Goal: Task Accomplishment & Management: Manage account settings

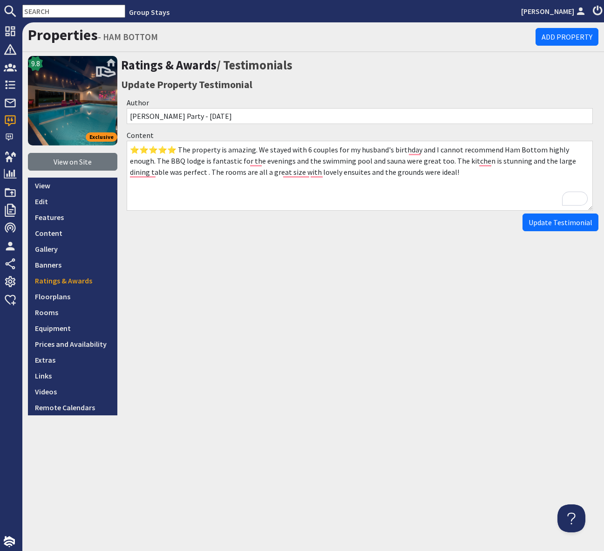
click at [61, 13] on input "text" at bounding box center [73, 11] width 103 height 13
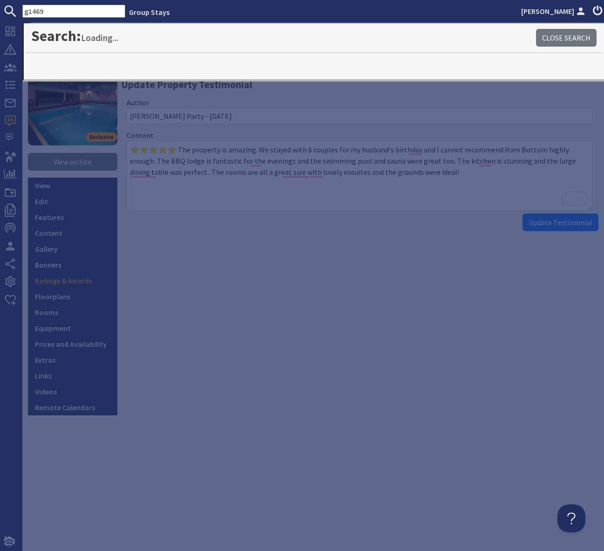
type input "g1469"
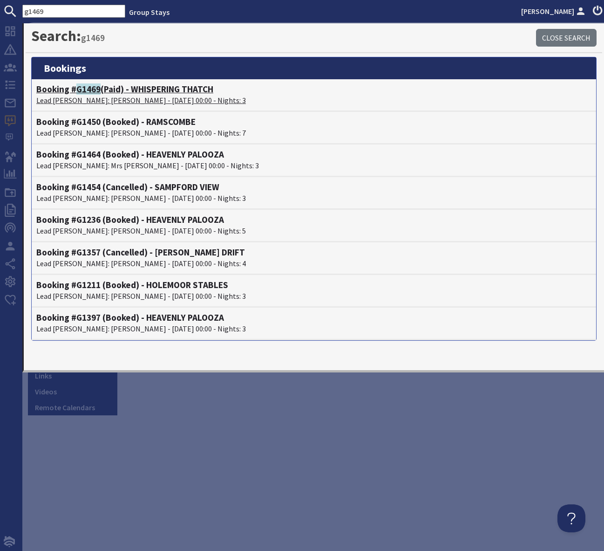
click at [155, 88] on h4 "Booking # G1469 (Paid) - WHISPERING THATCH" at bounding box center [313, 89] width 555 height 11
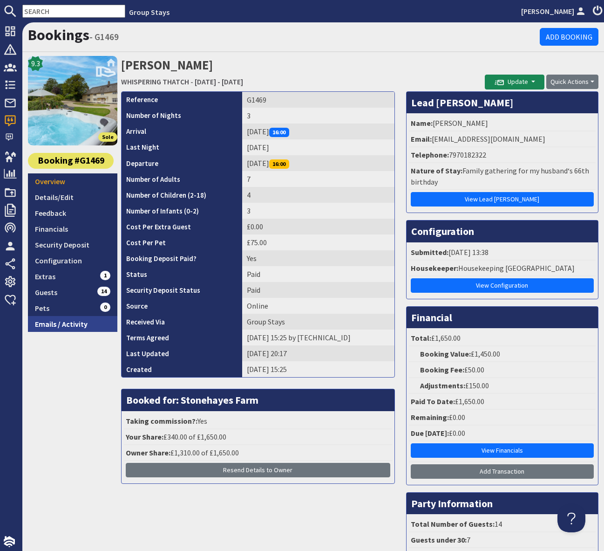
click at [68, 325] on link "Emails / Activity" at bounding box center [72, 324] width 89 height 16
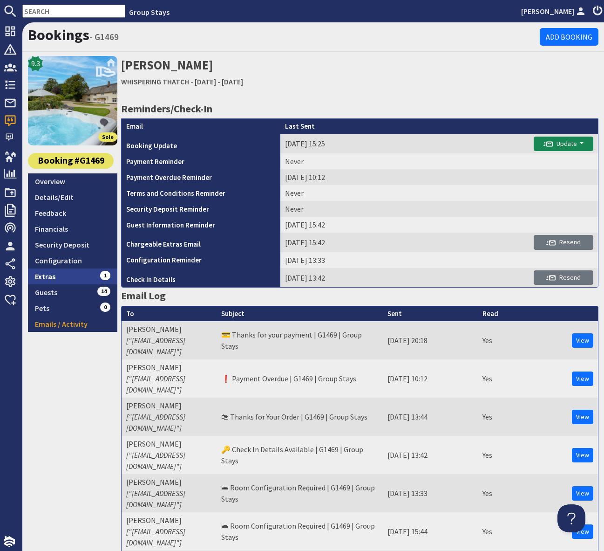
click at [82, 276] on link "Extras 1" at bounding box center [72, 276] width 89 height 16
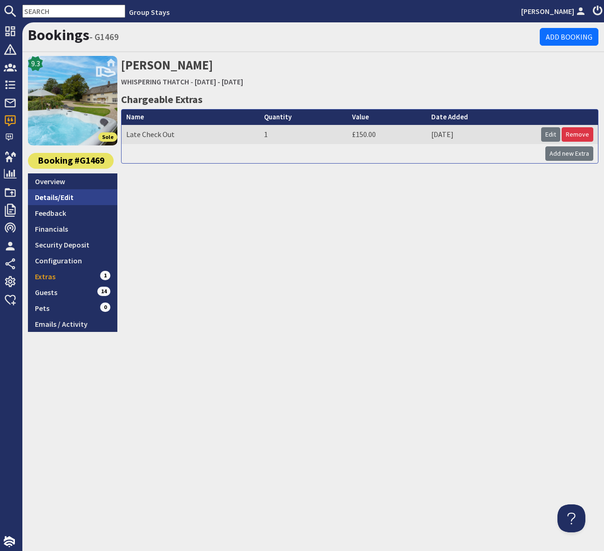
click at [89, 198] on link "Details/Edit" at bounding box center [72, 197] width 89 height 16
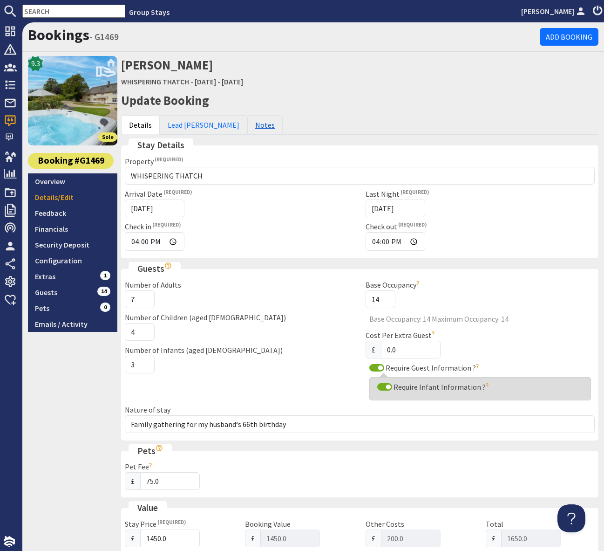
click at [247, 123] on link "Notes" at bounding box center [264, 125] width 35 height 20
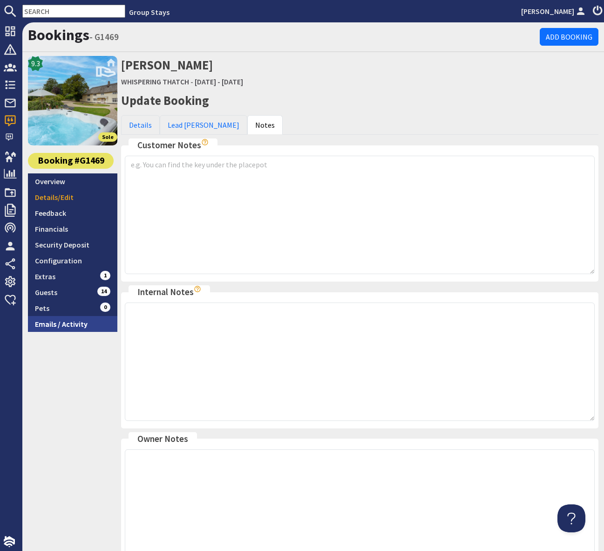
click at [84, 326] on link "Emails / Activity" at bounding box center [72, 324] width 89 height 16
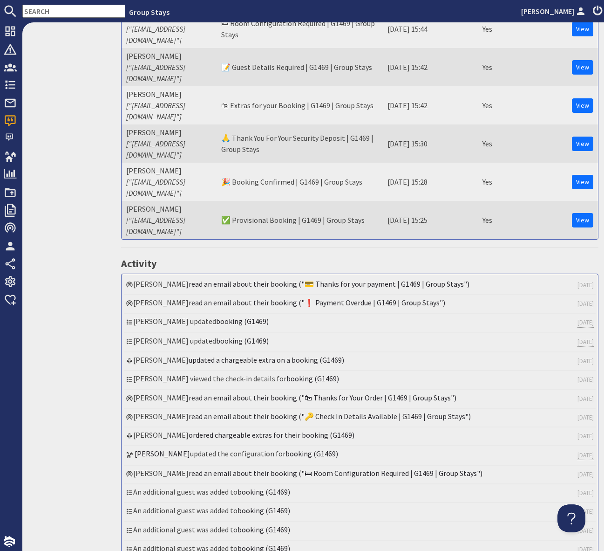
scroll to position [514, 0]
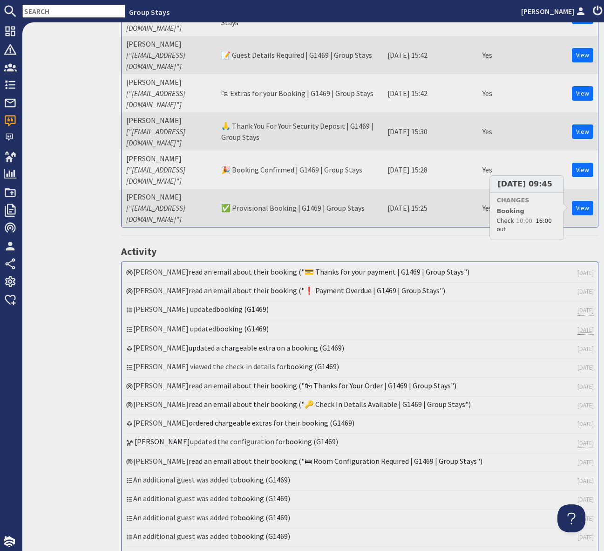
click at [580, 325] on link "[DATE]" at bounding box center [586, 329] width 16 height 9
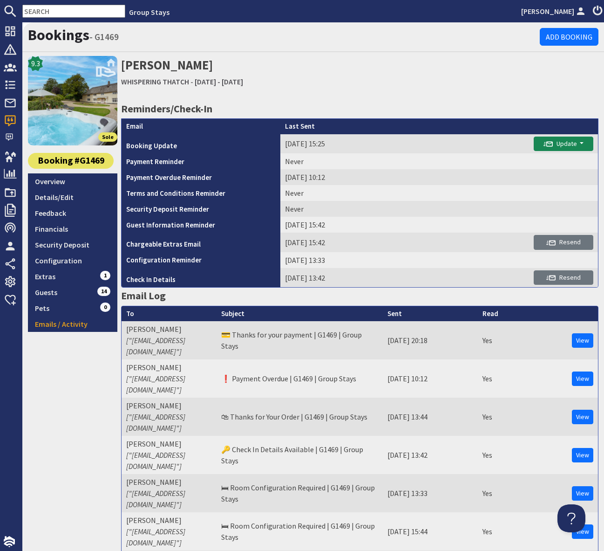
scroll to position [2, 0]
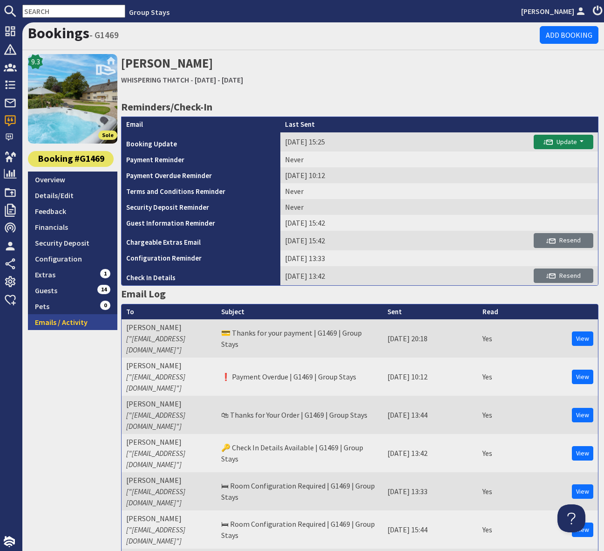
click at [69, 327] on link "Emails / Activity" at bounding box center [72, 322] width 89 height 16
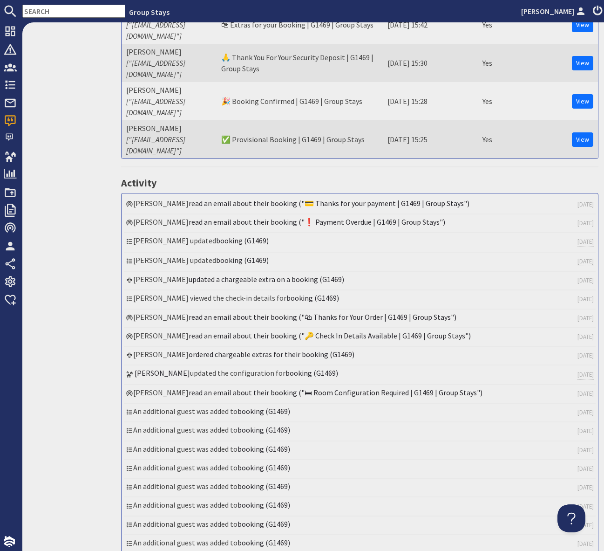
scroll to position [582, 0]
